Goal: Task Accomplishment & Management: Manage account settings

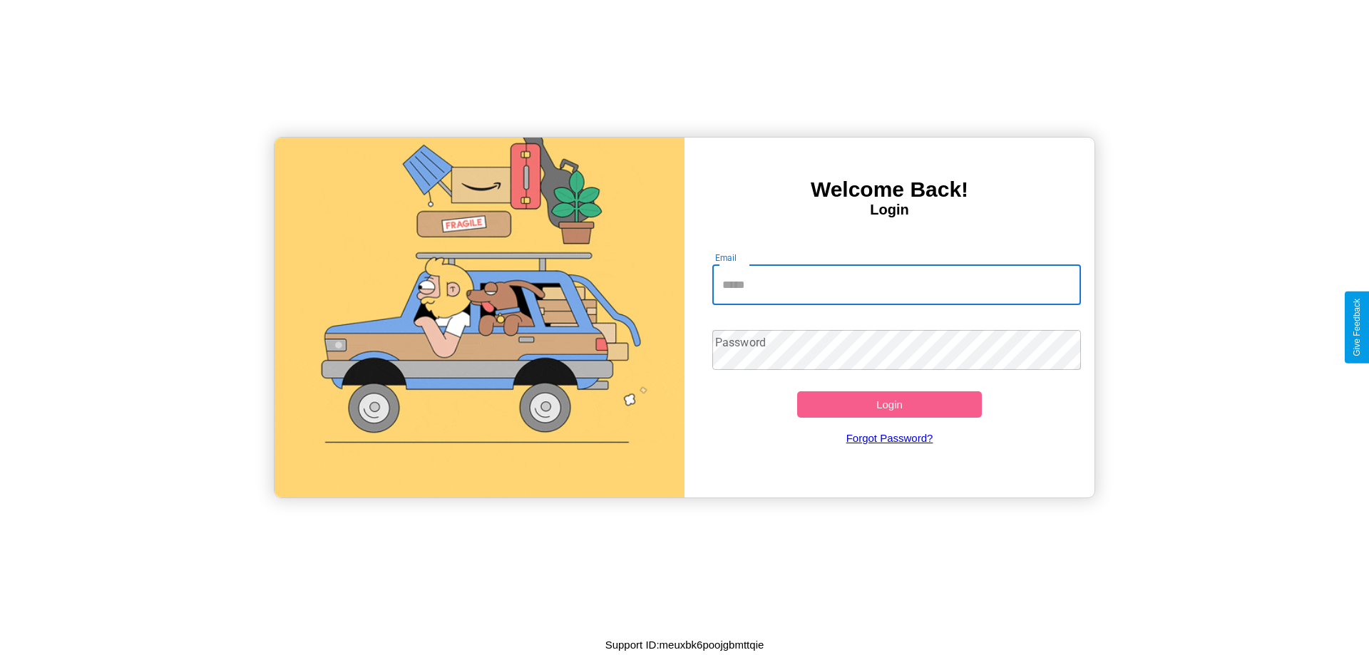
click at [896, 284] on input "Email" at bounding box center [896, 285] width 369 height 40
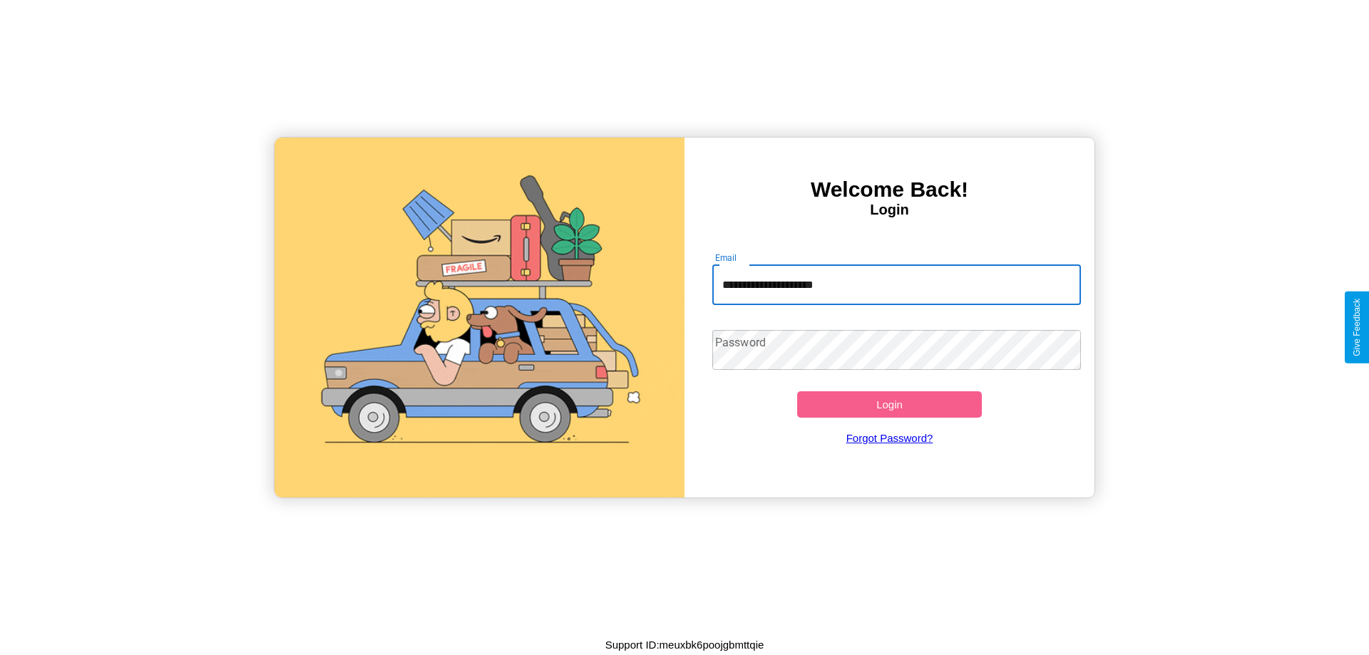
type input "**********"
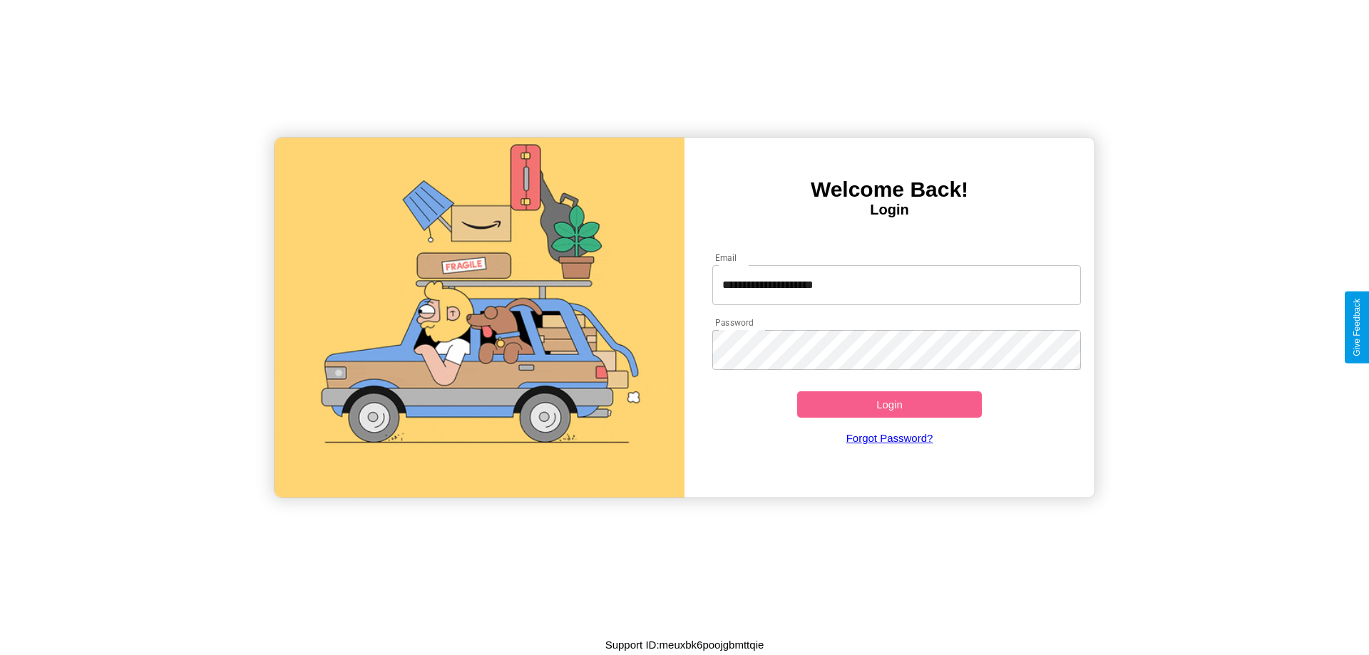
click at [889, 404] on button "Login" at bounding box center [889, 404] width 185 height 26
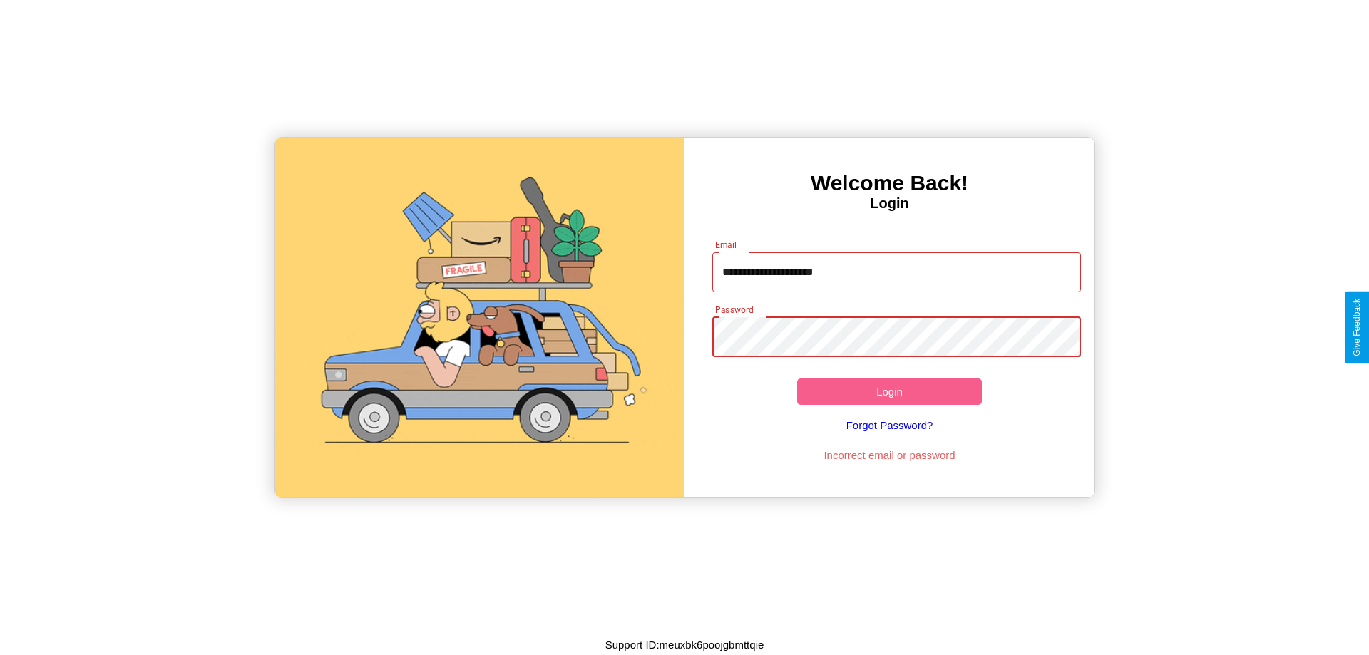
click at [889, 391] on button "Login" at bounding box center [889, 392] width 185 height 26
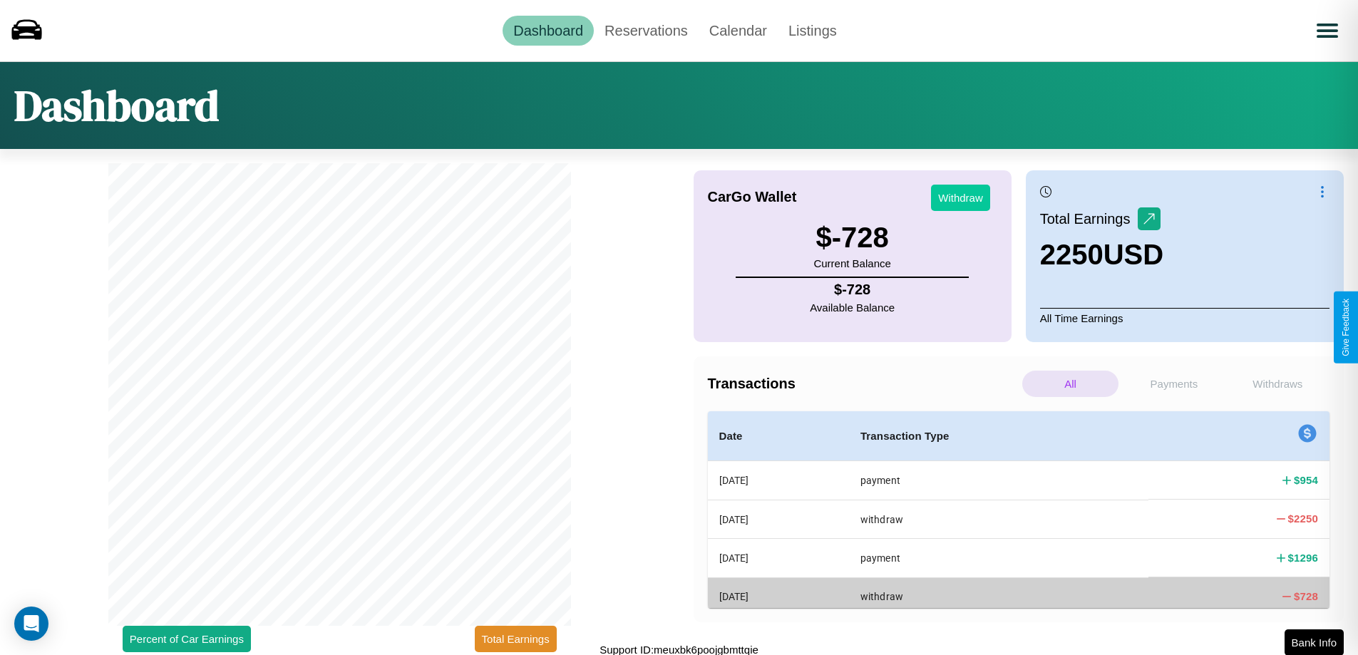
click at [960, 197] on button "Withdraw" at bounding box center [960, 198] width 59 height 26
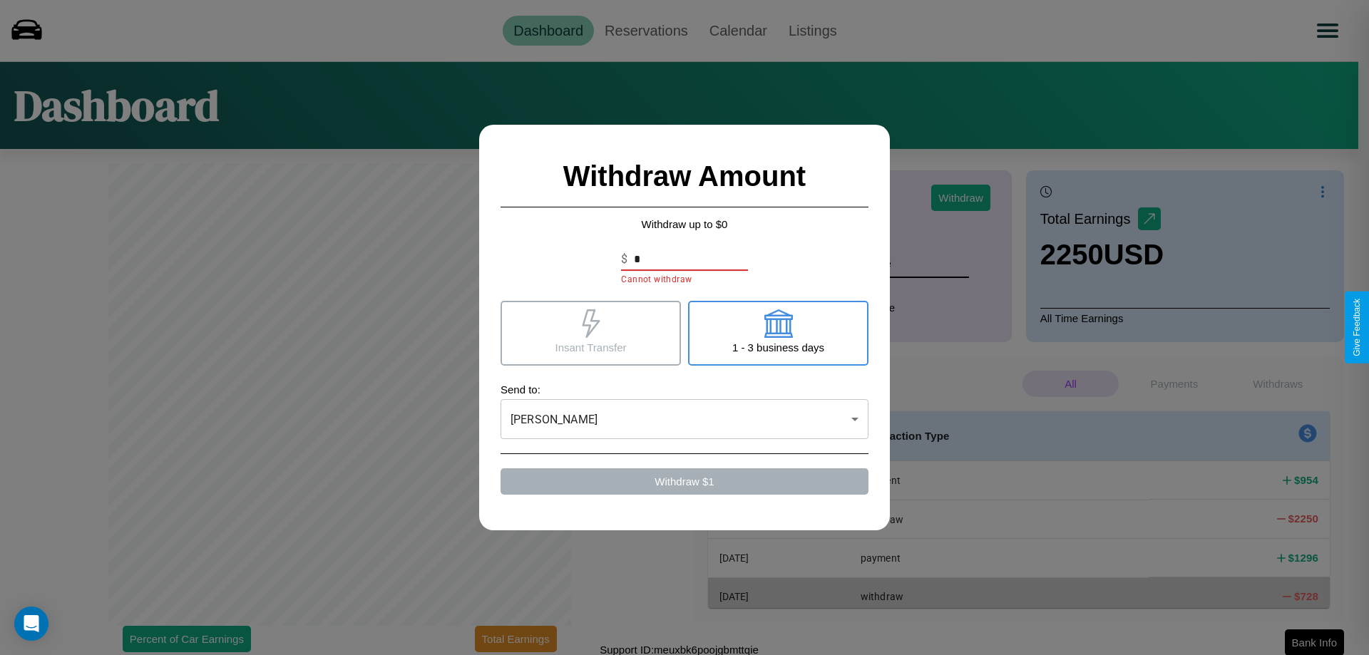
type input "*"
click at [590, 333] on icon at bounding box center [591, 323] width 18 height 29
